Goal: Task Accomplishment & Management: Use online tool/utility

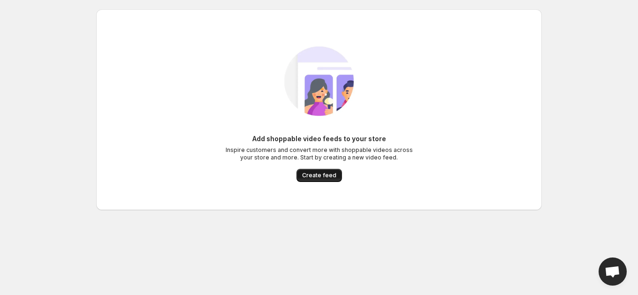
click at [313, 174] on span "Create feed" at bounding box center [319, 176] width 34 height 8
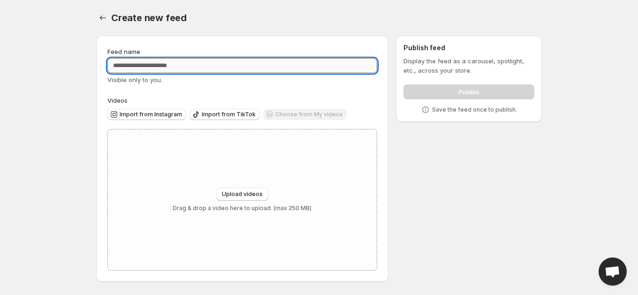
click at [265, 64] on input "Feed name" at bounding box center [242, 65] width 270 height 15
type input "****"
click at [203, 194] on div "Upload videos Drag & drop a video here to upload. (max 250 MB)" at bounding box center [242, 200] width 139 height 24
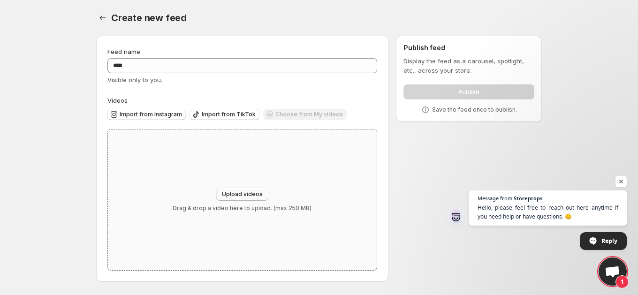
click at [237, 193] on span "Upload videos" at bounding box center [242, 195] width 41 height 8
type input "**********"
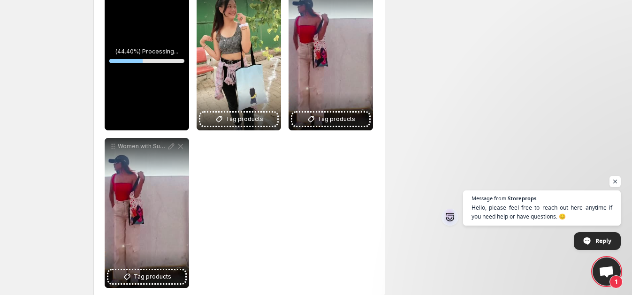
scroll to position [176, 0]
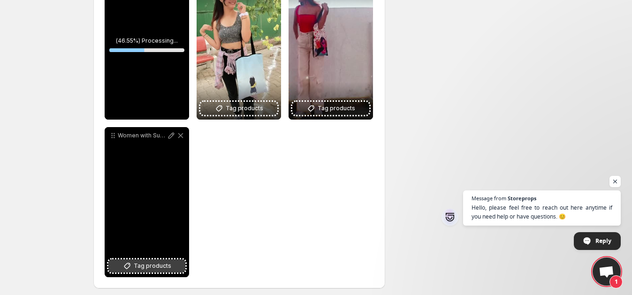
click at [160, 267] on span "Tag products" at bounding box center [153, 265] width 38 height 9
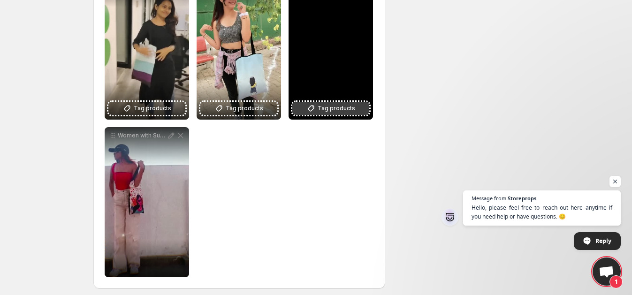
click at [327, 108] on span "Tag products" at bounding box center [337, 108] width 38 height 9
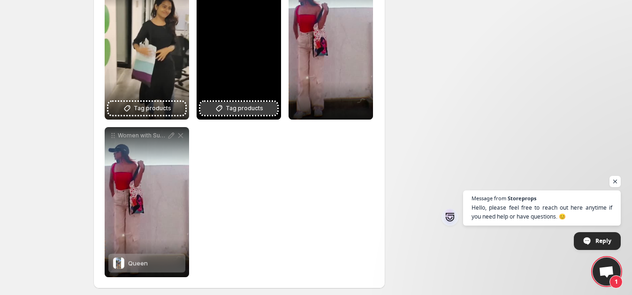
click at [232, 105] on span "Tag products" at bounding box center [245, 108] width 38 height 9
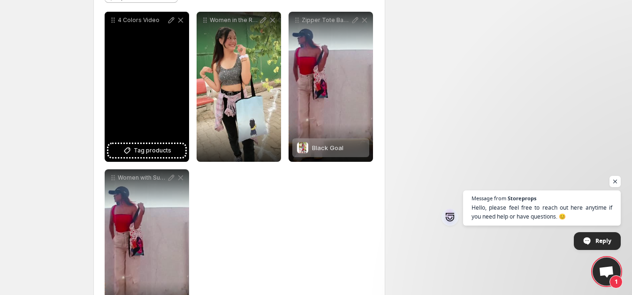
scroll to position [117, 0]
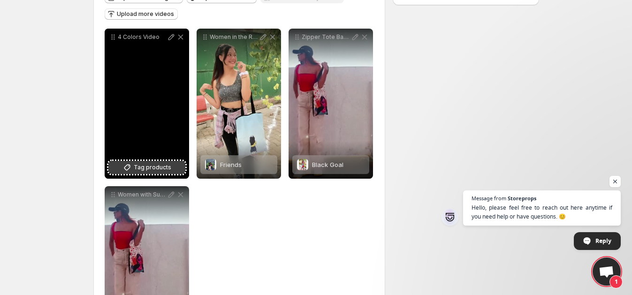
click at [162, 164] on span "Tag products" at bounding box center [153, 167] width 38 height 9
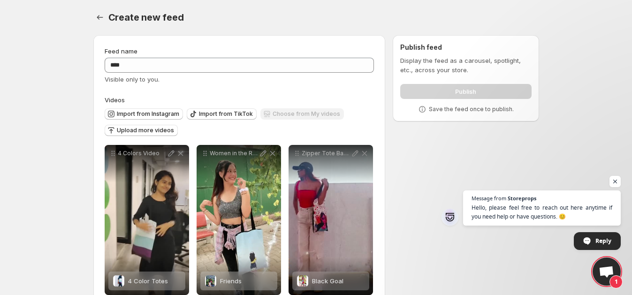
scroll to position [0, 0]
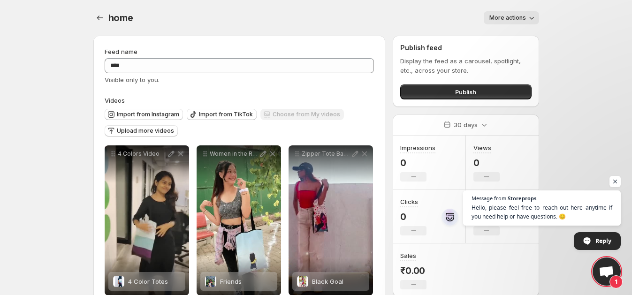
click at [490, 100] on div "Publish feed Display the feed as a carousel, spotlight, etc., across your store…" at bounding box center [466, 71] width 146 height 71
click at [490, 95] on button "Publish" at bounding box center [465, 91] width 131 height 15
click at [428, 85] on button "Publish" at bounding box center [465, 91] width 131 height 15
click at [496, 90] on button "Publish" at bounding box center [465, 91] width 131 height 15
click at [615, 177] on span "Open chat" at bounding box center [616, 182] width 12 height 12
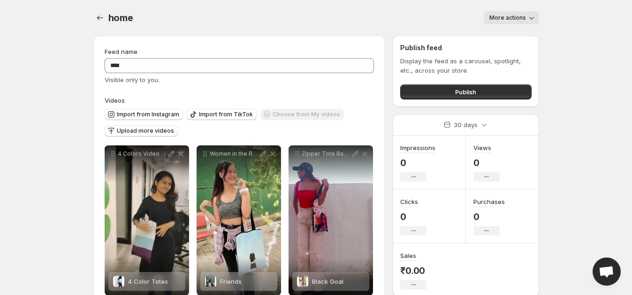
drag, startPoint x: 490, startPoint y: 79, endPoint x: 490, endPoint y: 97, distance: 18.3
click at [490, 80] on div "Display the feed as a carousel, spotlight, etc., across your store. Publish" at bounding box center [465, 77] width 131 height 43
click at [490, 97] on button "Publish" at bounding box center [465, 91] width 131 height 15
